Goal: Find specific fact

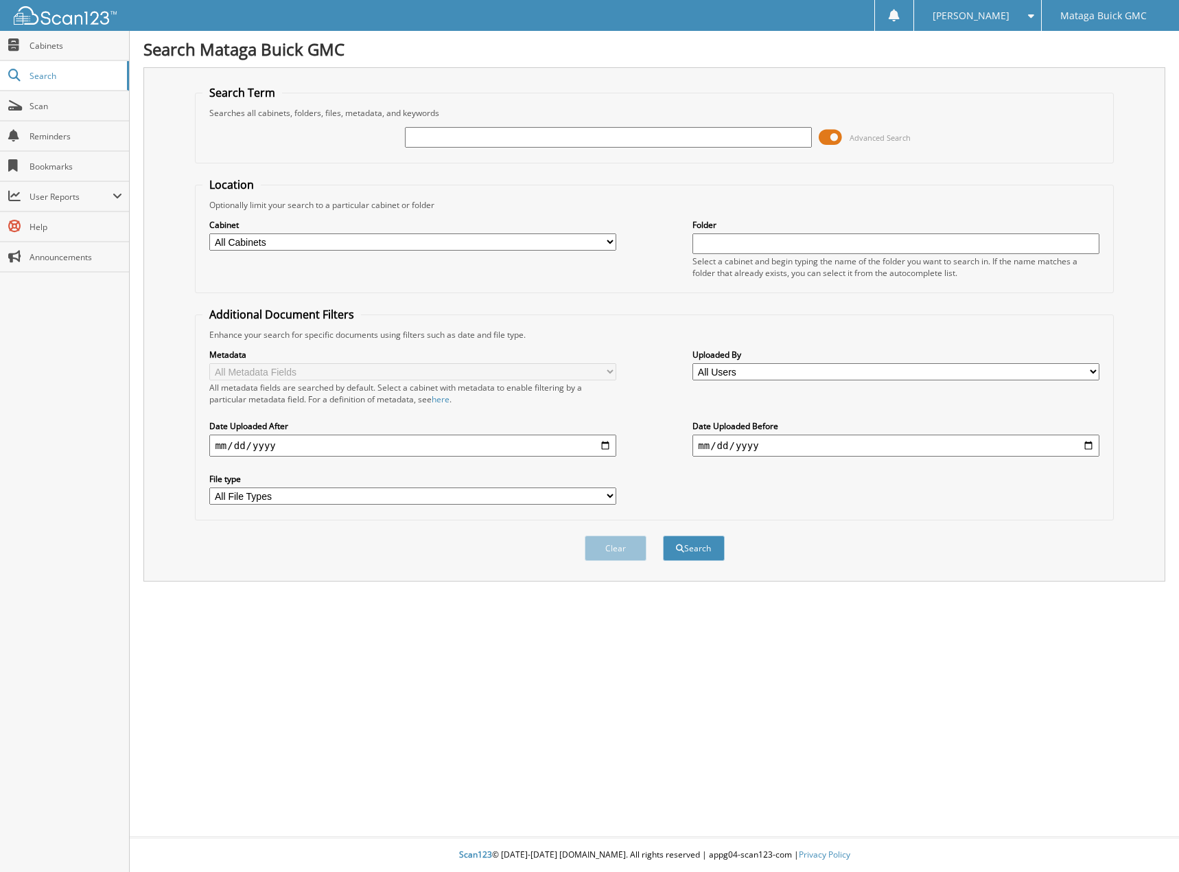
click at [503, 141] on input "text" at bounding box center [608, 137] width 406 height 21
paste input "21G0040"
type input "21G0040"
click at [663, 535] on button "Search" at bounding box center [694, 547] width 62 height 25
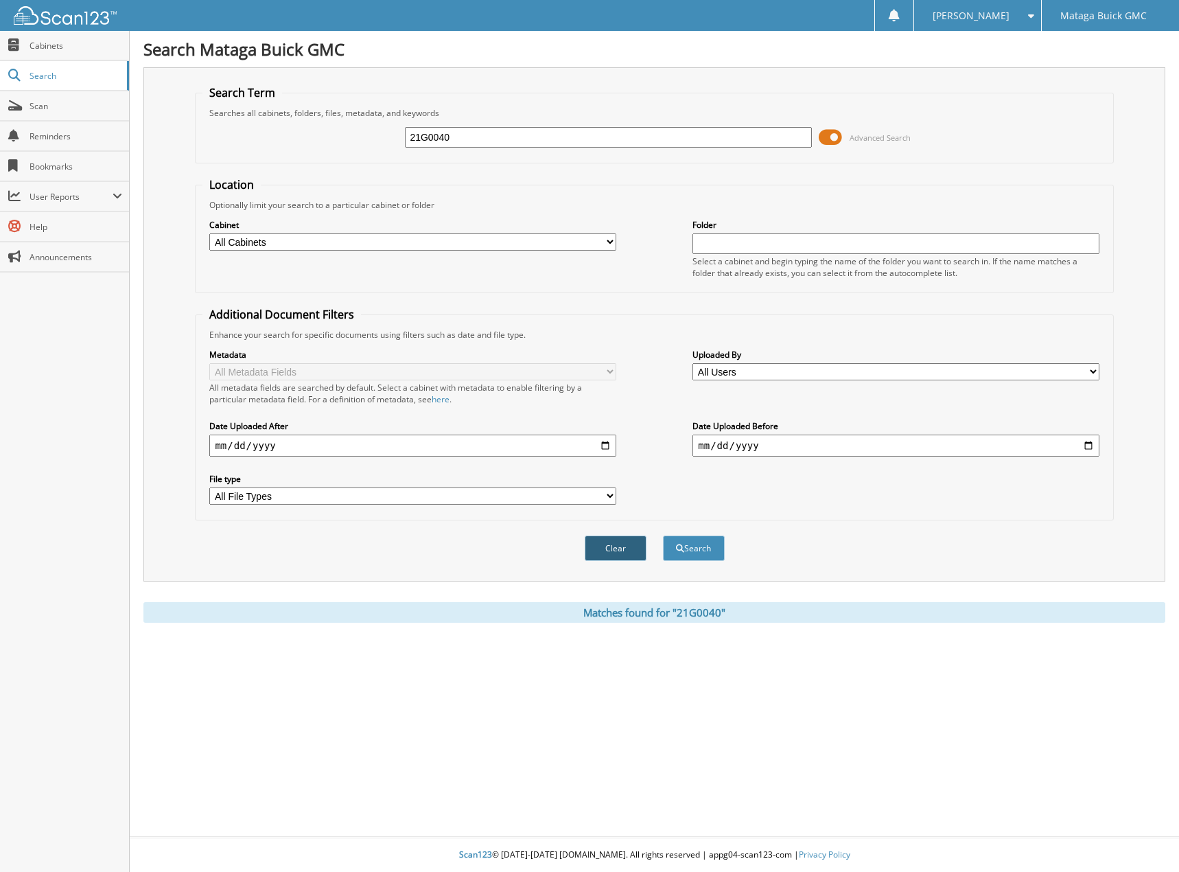
click at [601, 540] on button "Clear" at bounding box center [616, 547] width 62 height 25
